Goal: Information Seeking & Learning: Learn about a topic

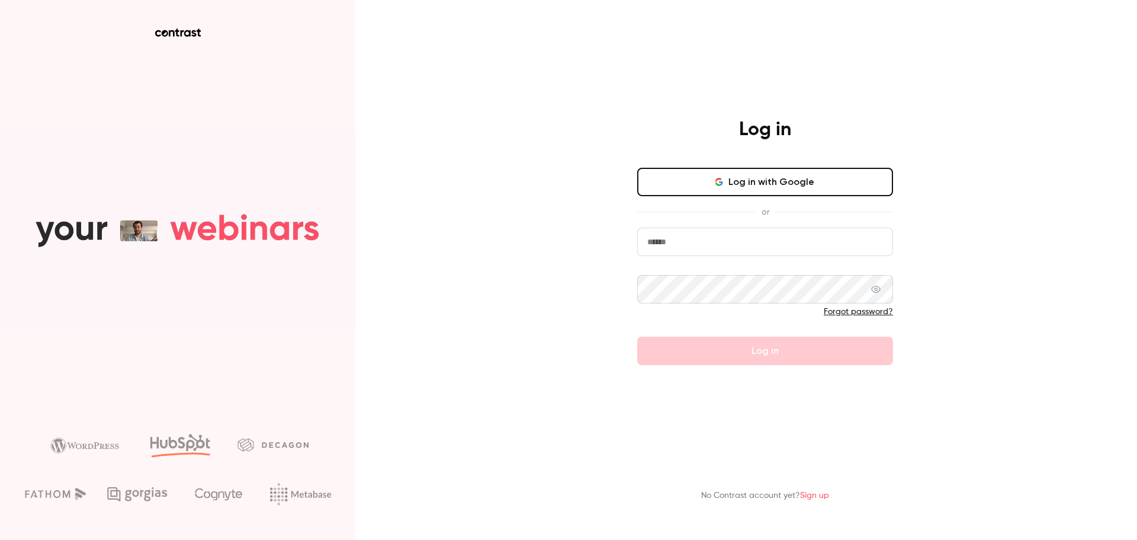
type input "**********"
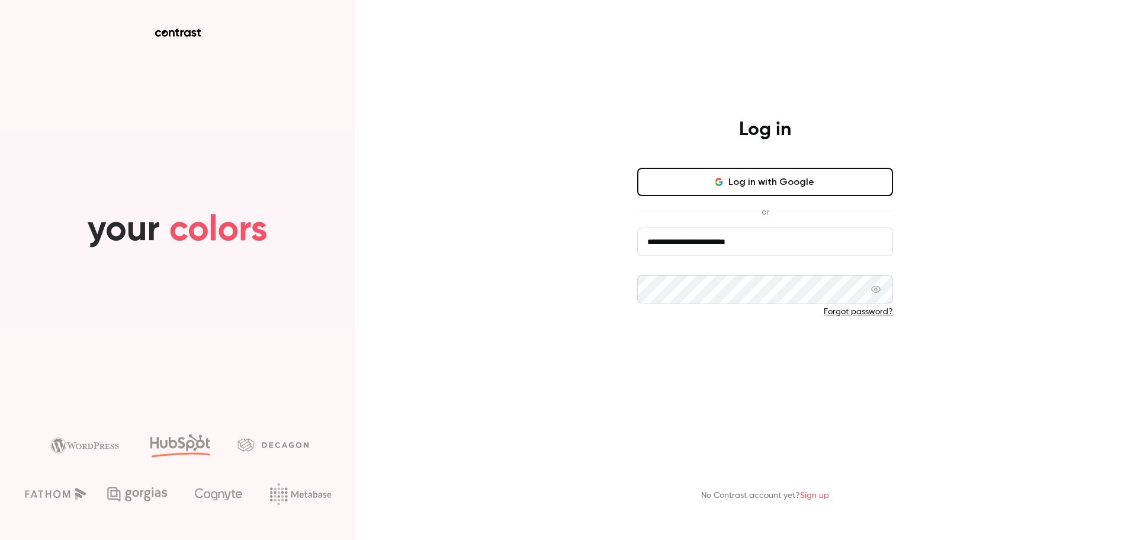
click at [702, 357] on button "Log in" at bounding box center [765, 351] width 256 height 28
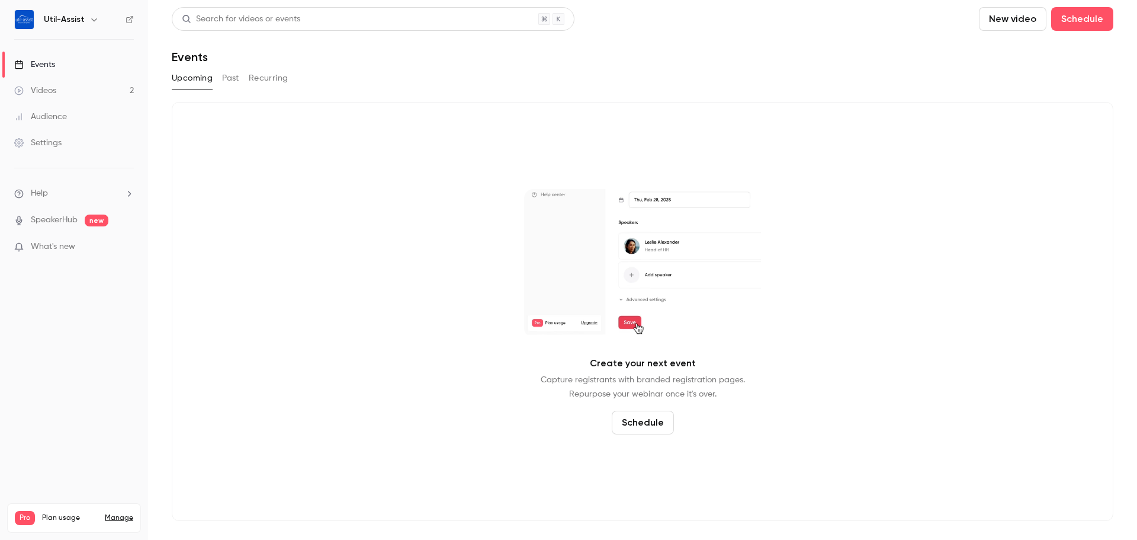
click at [223, 76] on button "Past" at bounding box center [230, 78] width 17 height 19
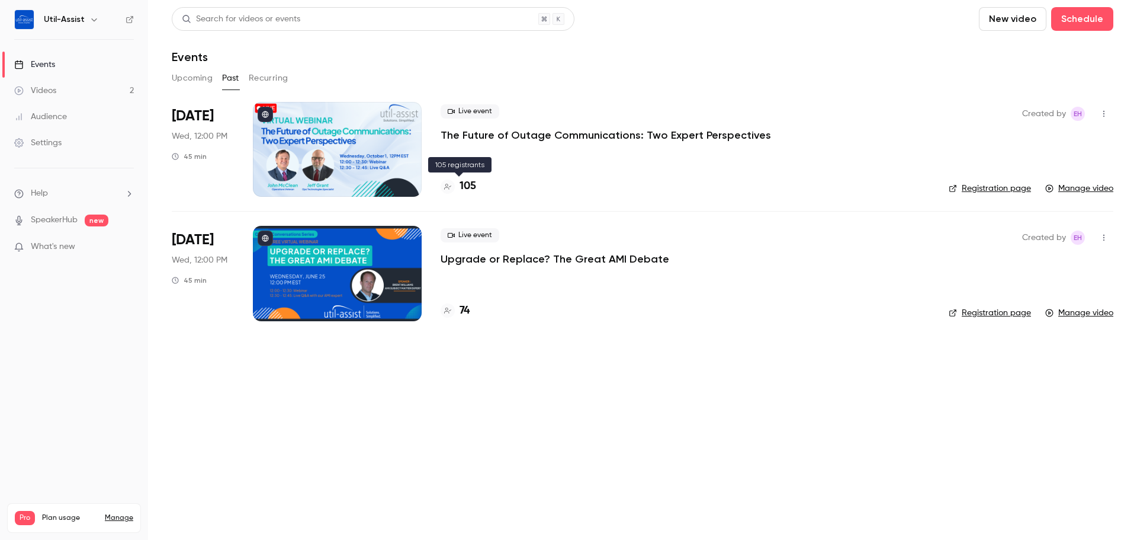
click at [467, 190] on h4 "105" at bounding box center [468, 186] width 17 height 16
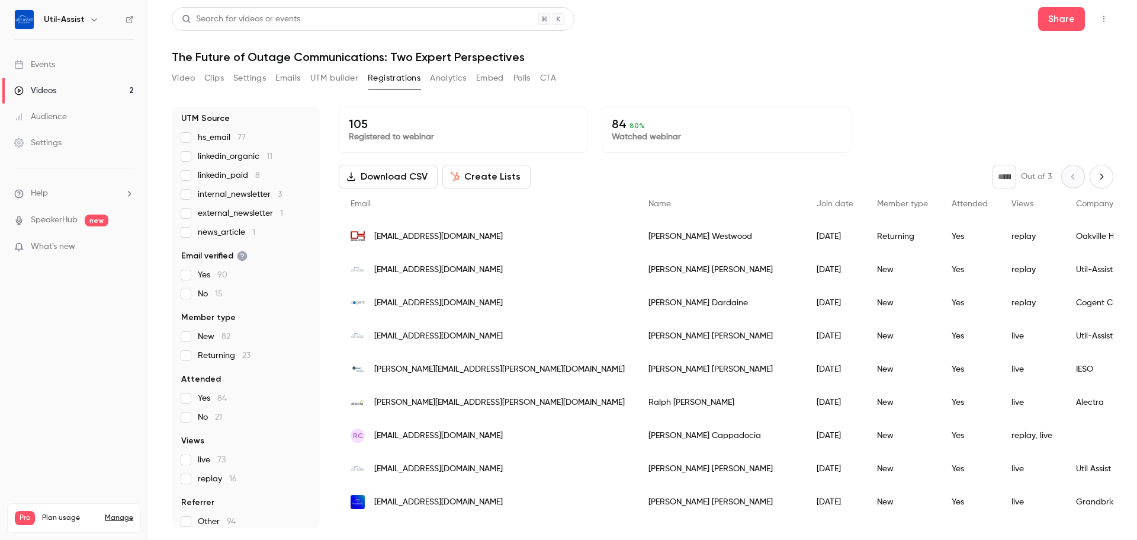
scroll to position [79, 0]
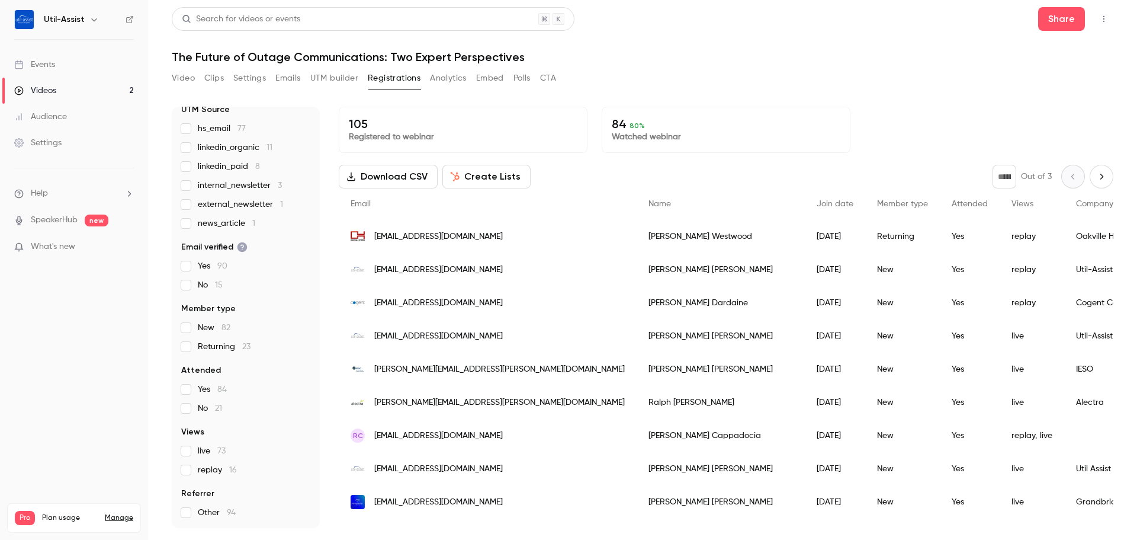
click at [194, 471] on label "replay 16" at bounding box center [245, 470] width 129 height 12
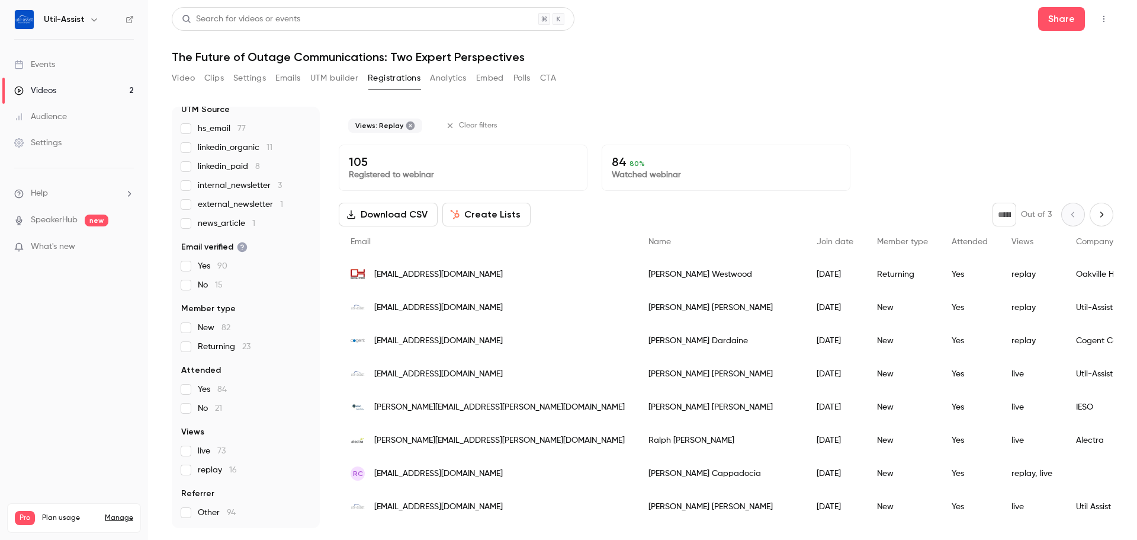
scroll to position [22, 0]
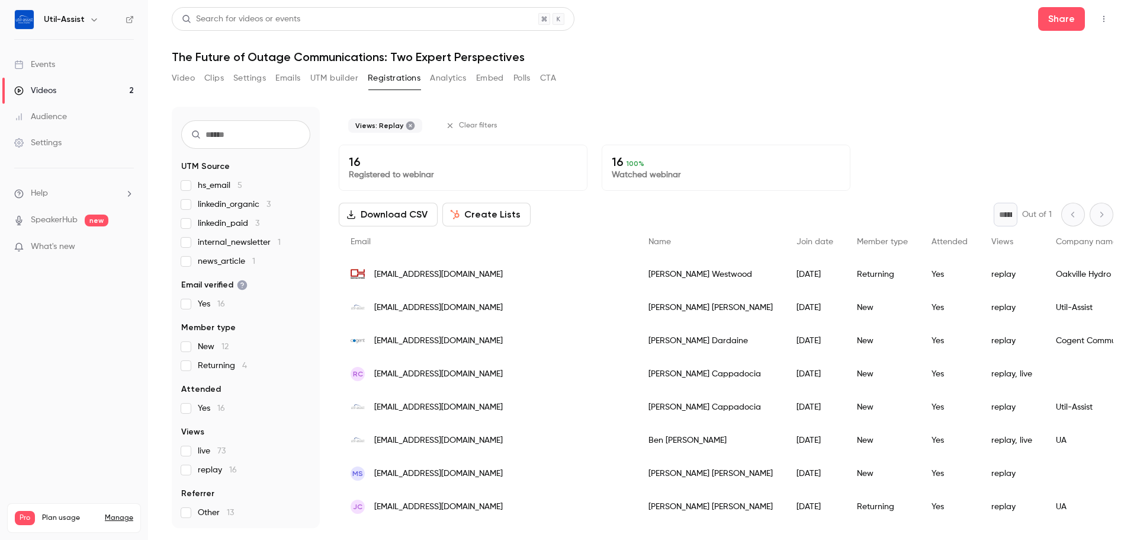
click at [192, 473] on label "replay 16" at bounding box center [245, 470] width 129 height 12
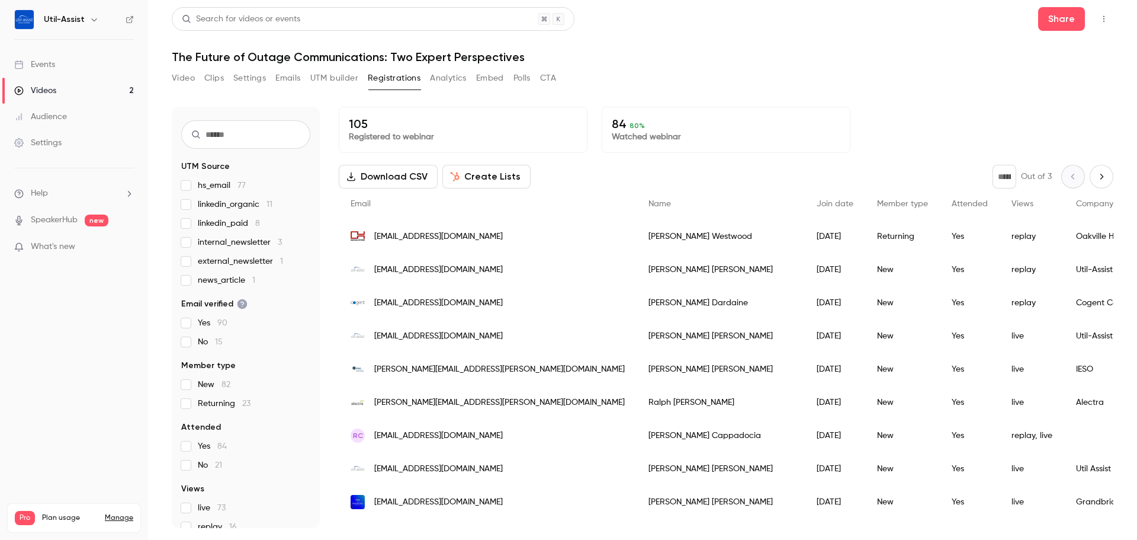
click at [41, 76] on link "Events" at bounding box center [74, 65] width 148 height 26
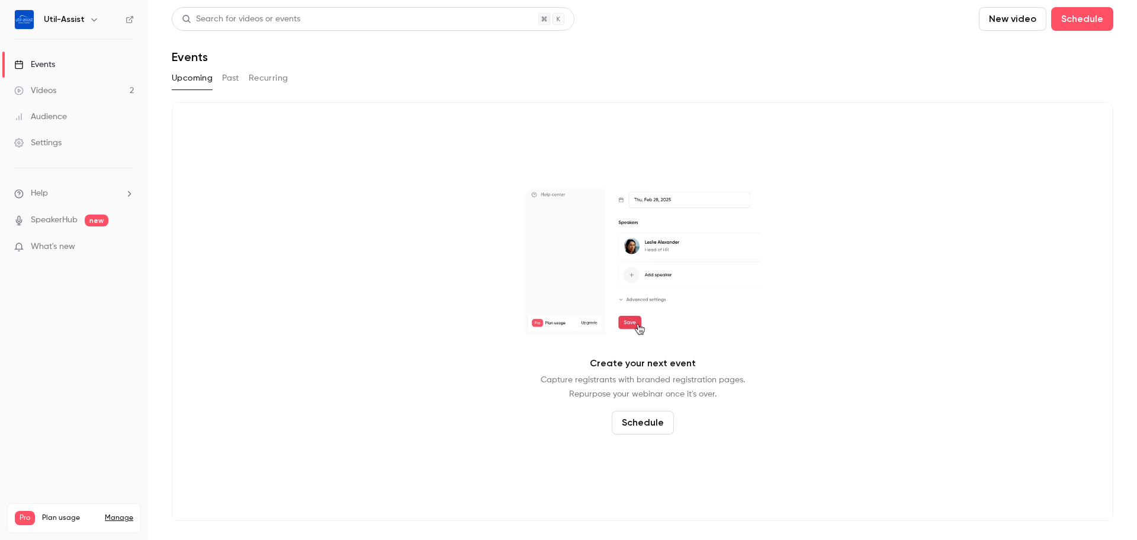
click at [226, 81] on button "Past" at bounding box center [230, 78] width 17 height 19
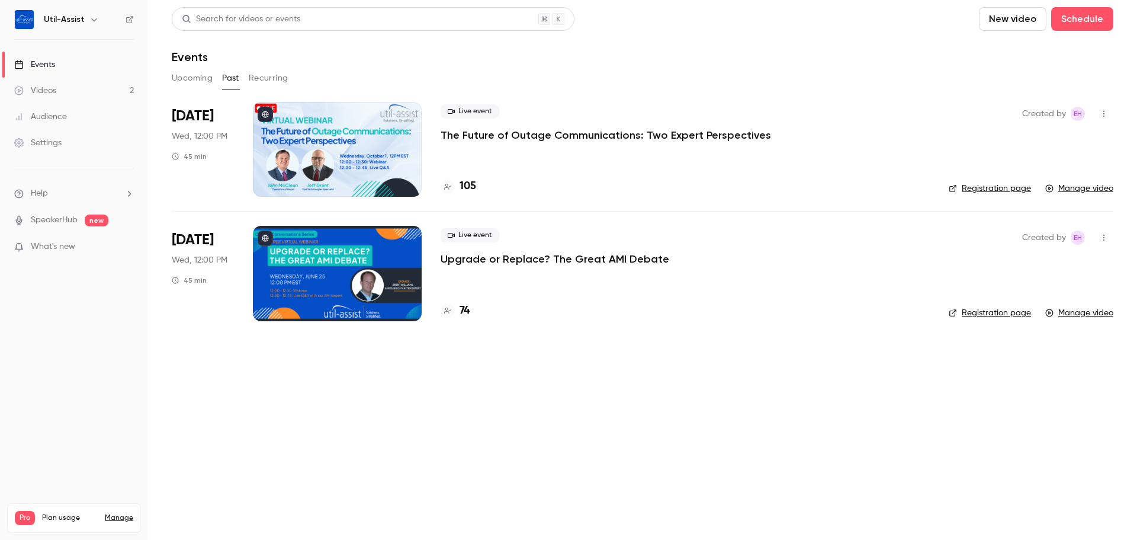
click at [996, 191] on link "Registration page" at bounding box center [990, 188] width 82 height 12
